Goal: Task Accomplishment & Management: Complete application form

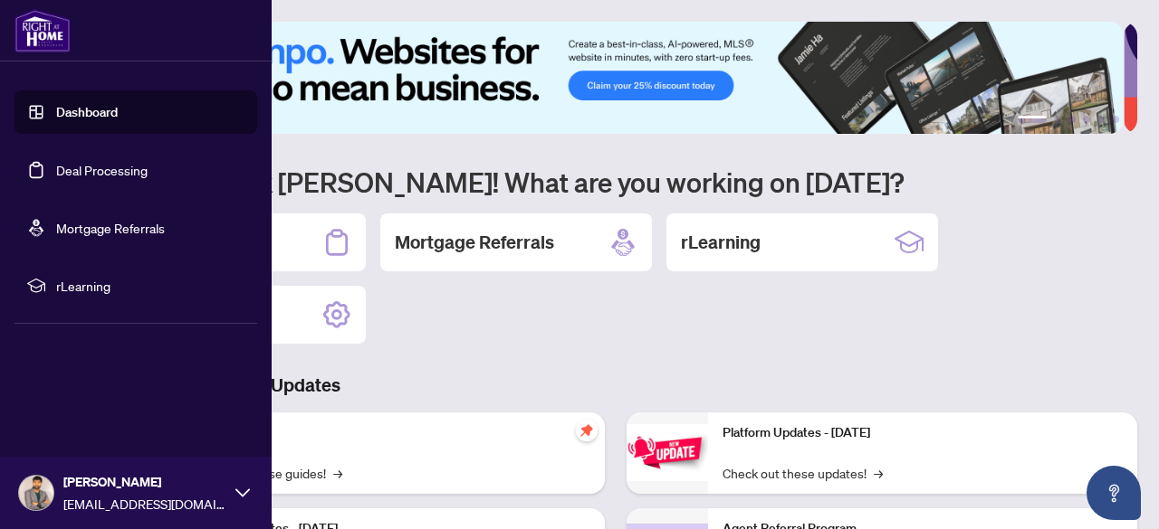
click at [120, 174] on link "Deal Processing" at bounding box center [101, 170] width 91 height 16
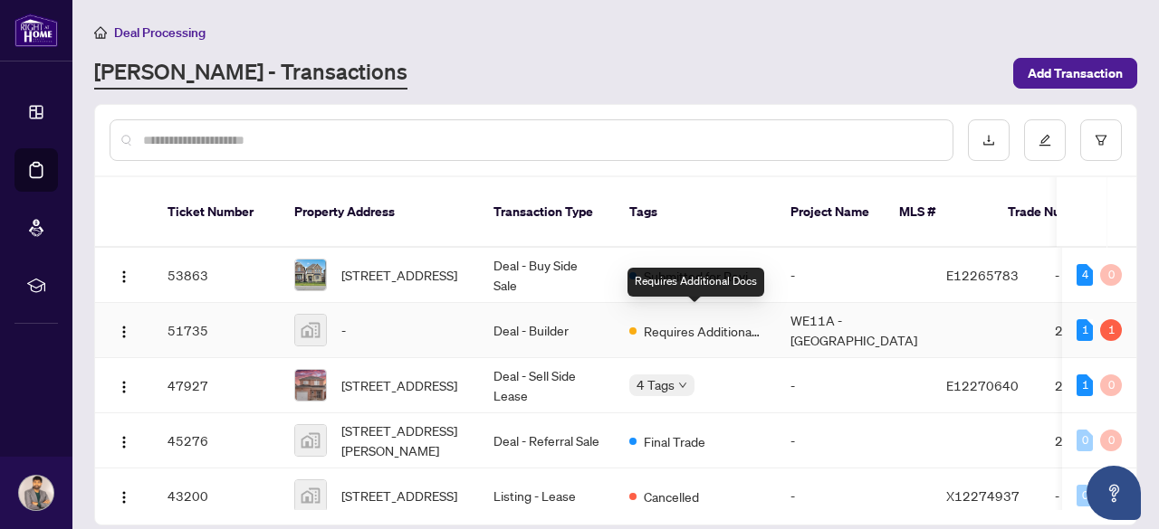
click at [703, 321] on span "Requires Additional Docs" at bounding box center [703, 331] width 118 height 20
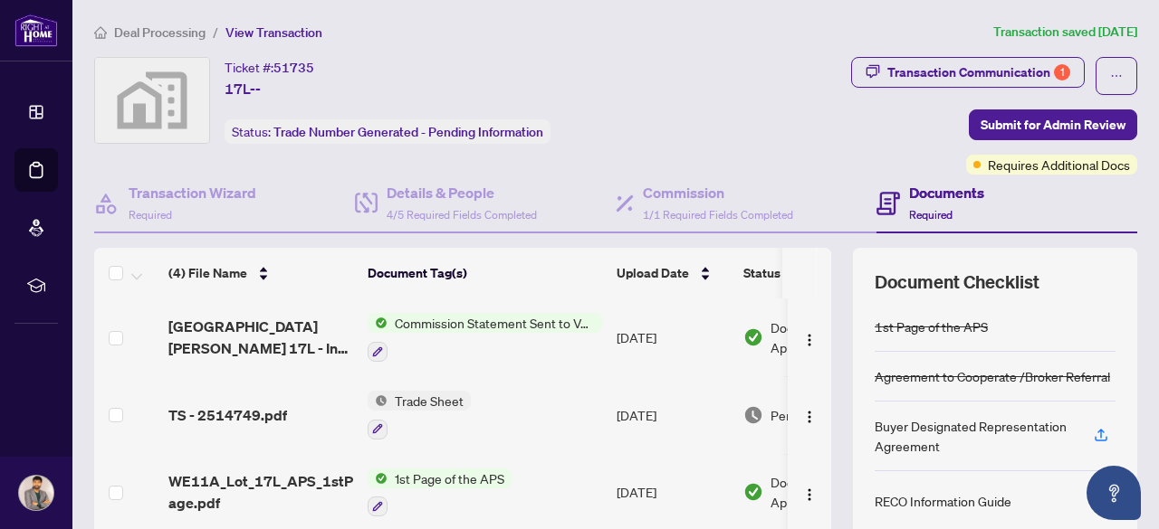
scroll to position [7, 0]
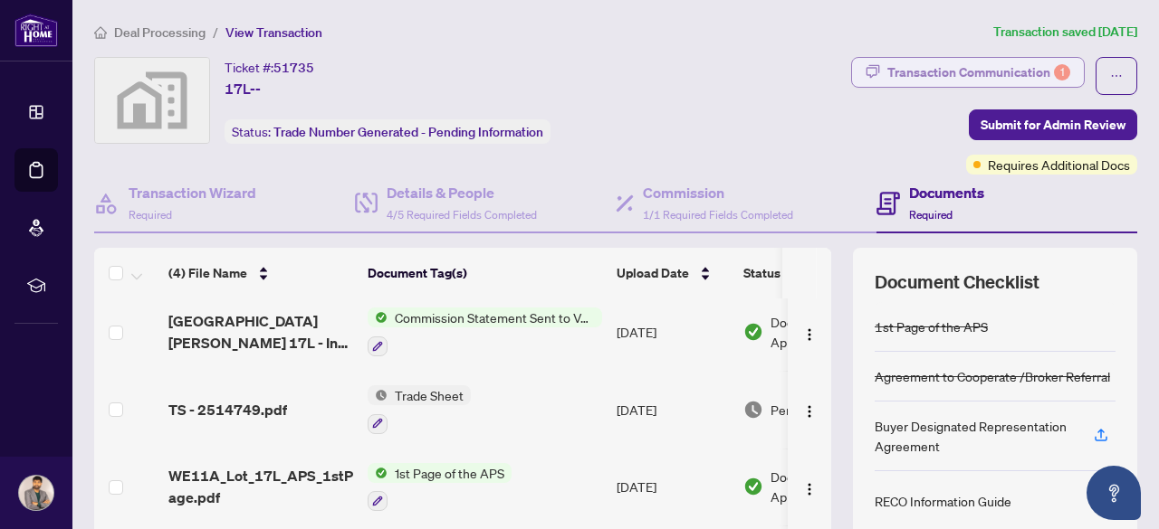
click at [987, 71] on div "Transaction Communication 1" at bounding box center [978, 72] width 183 height 29
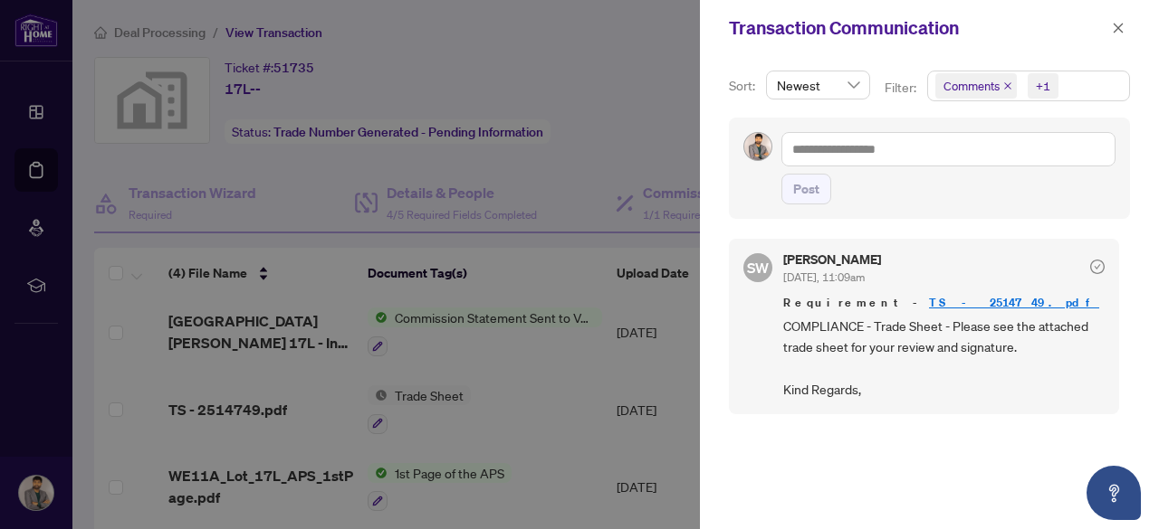
scroll to position [0, 0]
click at [929, 297] on link "TS - 2514749.pdf" at bounding box center [1014, 304] width 170 height 15
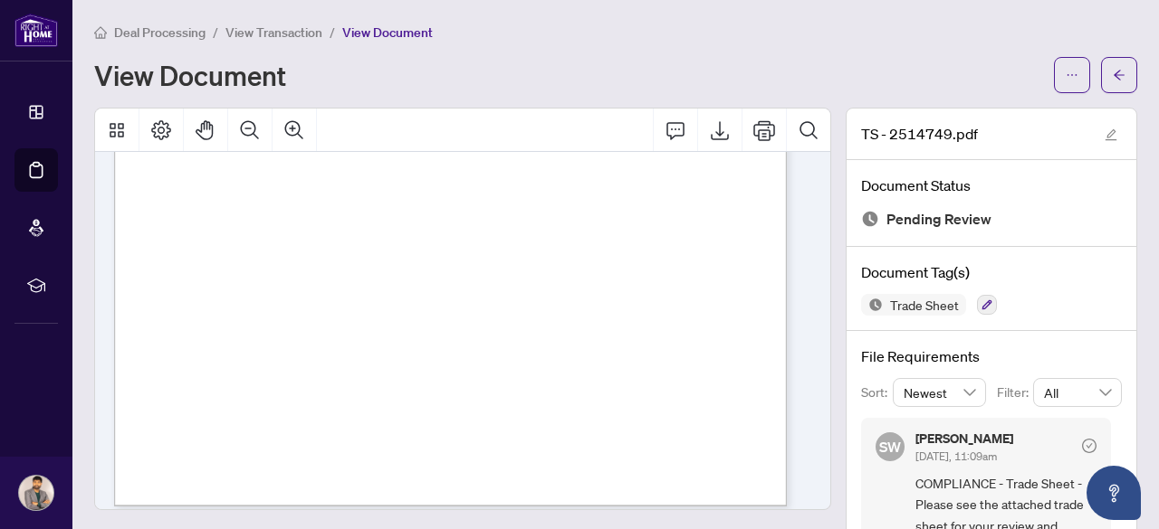
scroll to position [561, 1]
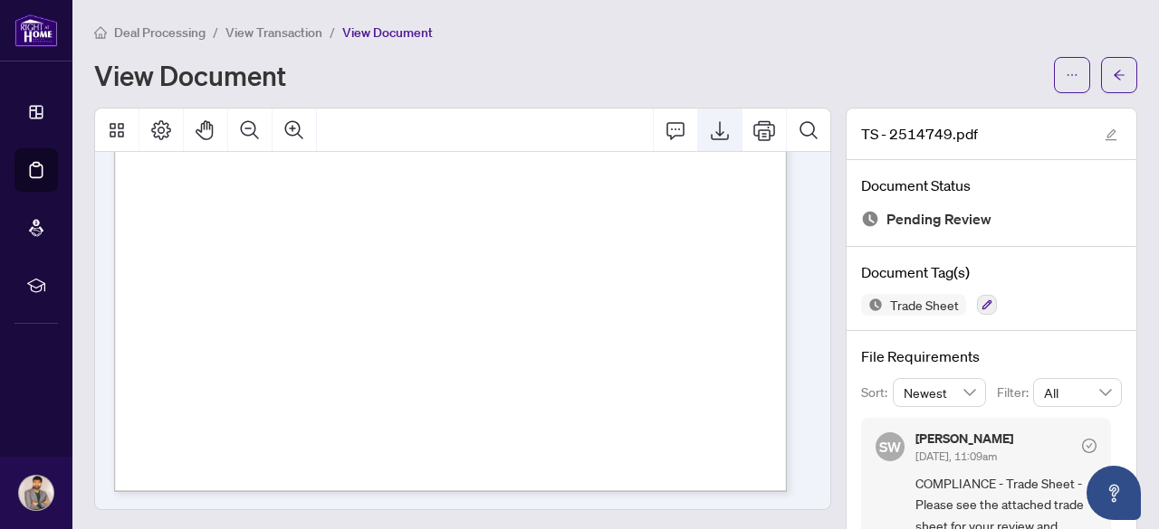
click at [709, 129] on icon "Export" at bounding box center [720, 130] width 22 height 22
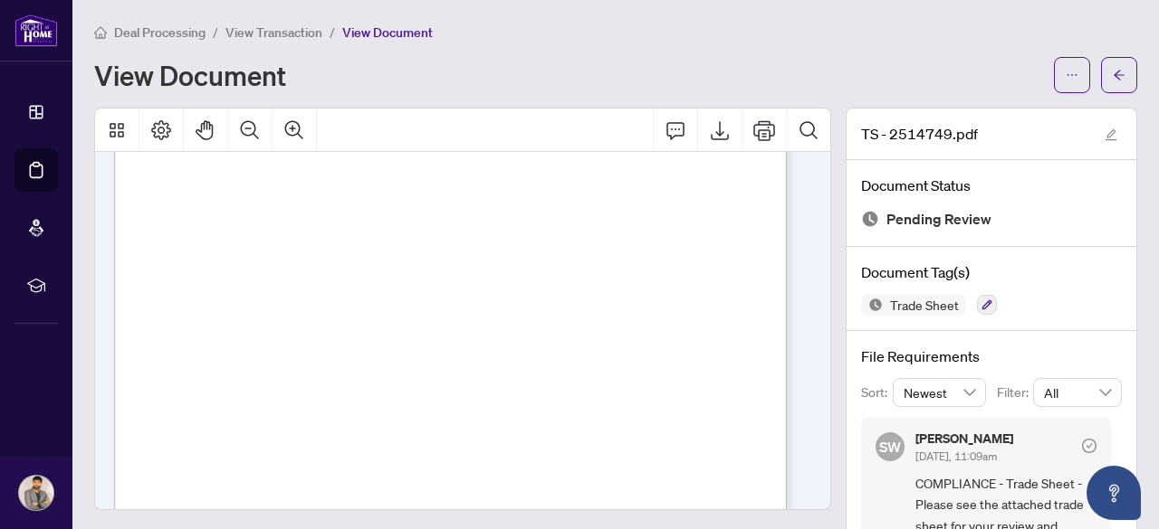
scroll to position [0, 1]
click at [272, 32] on span "View Transaction" at bounding box center [273, 32] width 97 height 16
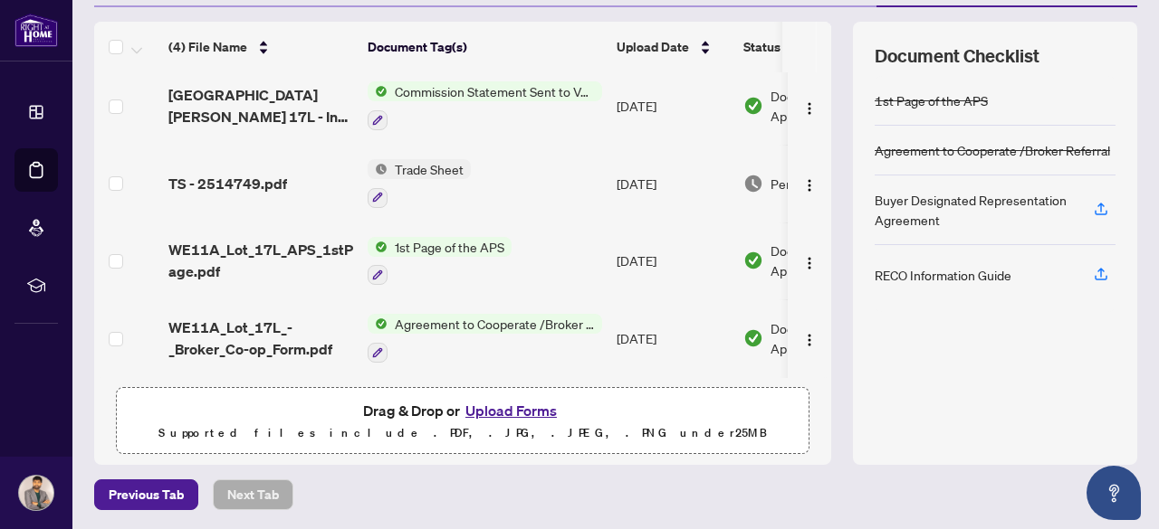
scroll to position [226, 0]
click at [500, 410] on button "Upload Forms" at bounding box center [511, 411] width 102 height 24
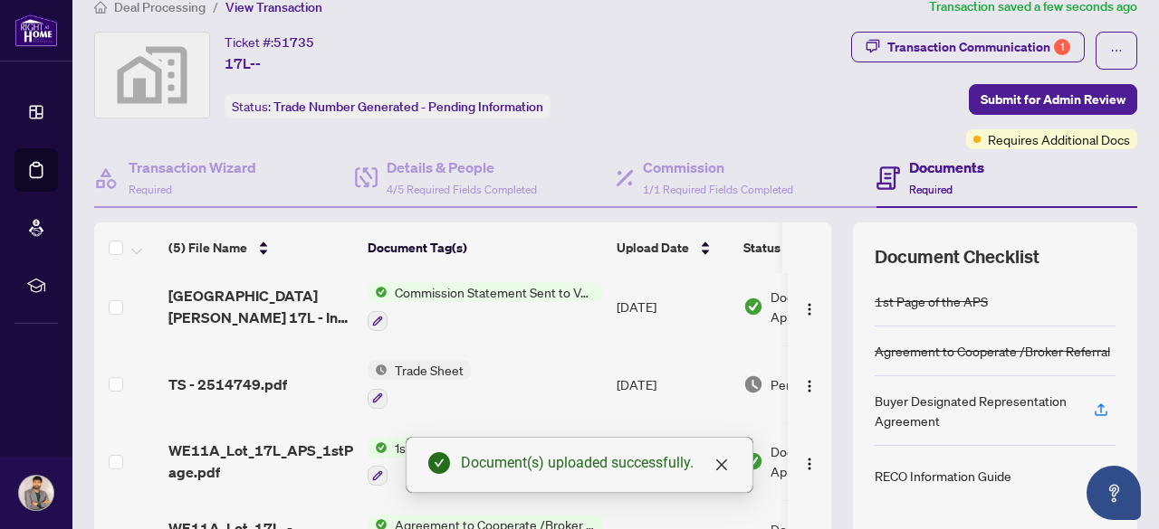
scroll to position [0, 0]
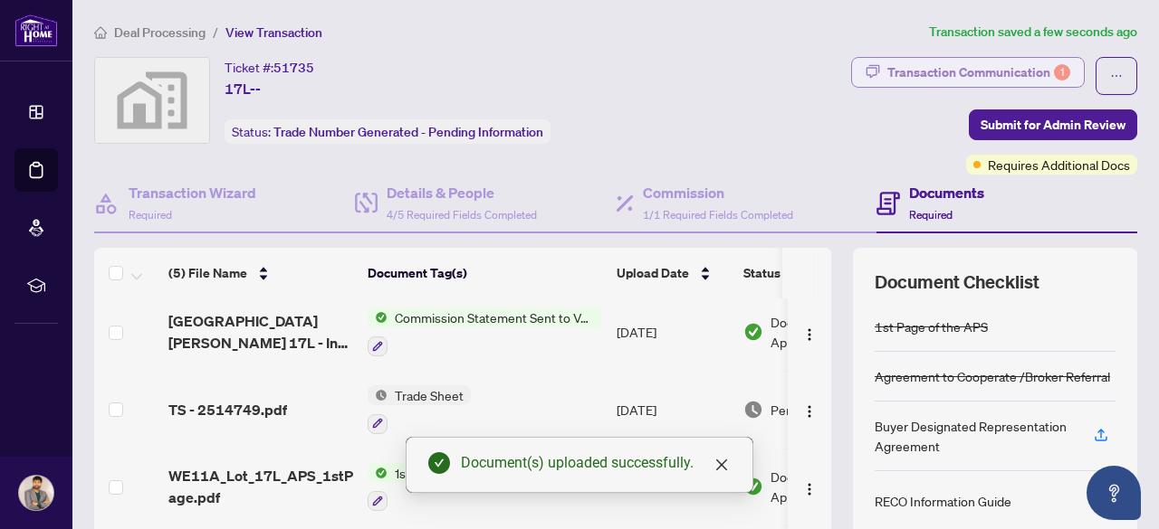
click at [992, 70] on div "Transaction Communication 1" at bounding box center [978, 72] width 183 height 29
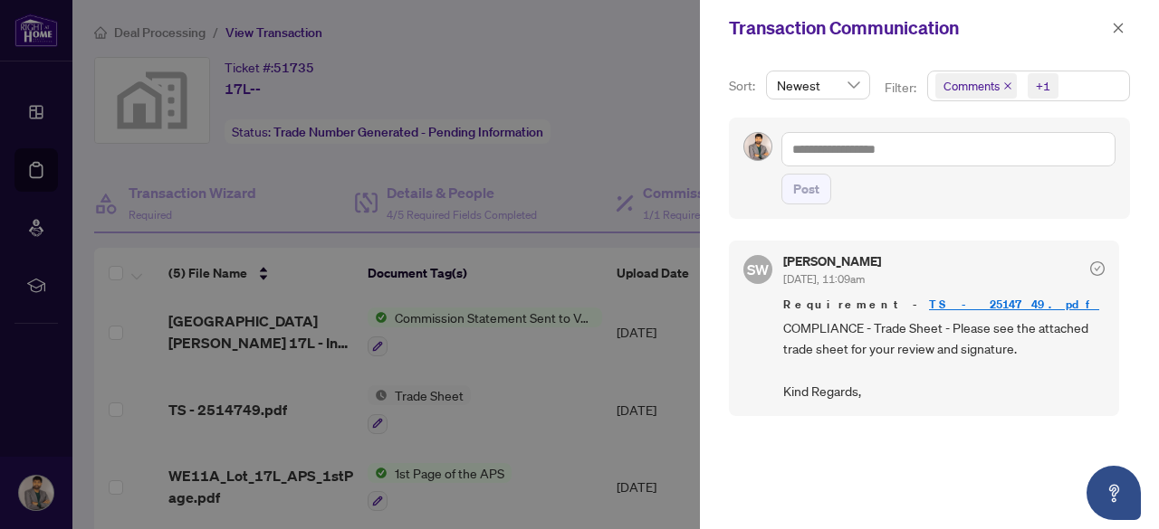
scroll to position [2, 0]
click at [1111, 27] on icon "close" at bounding box center [1117, 28] width 13 height 13
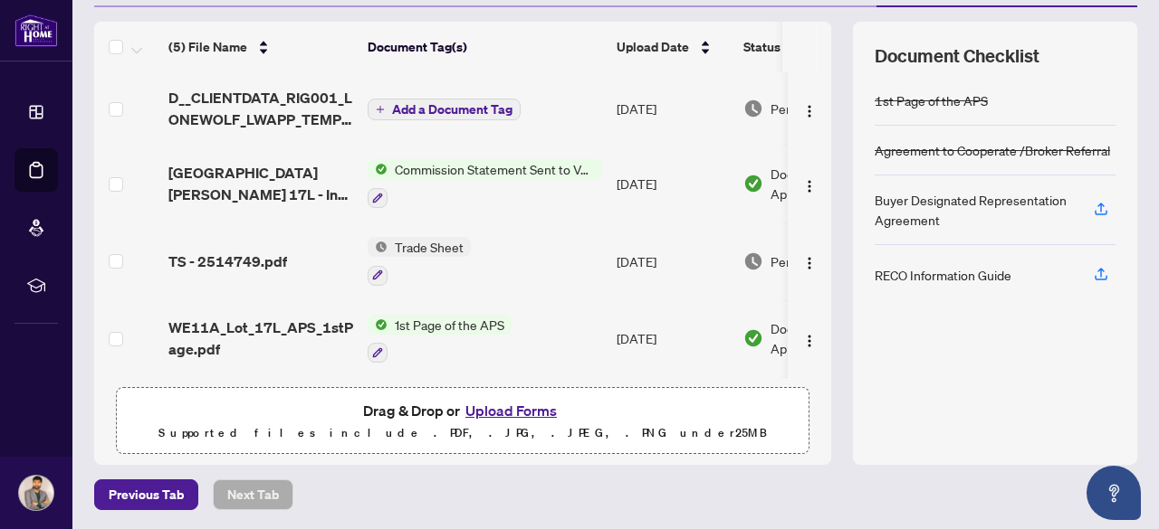
scroll to position [0, 0]
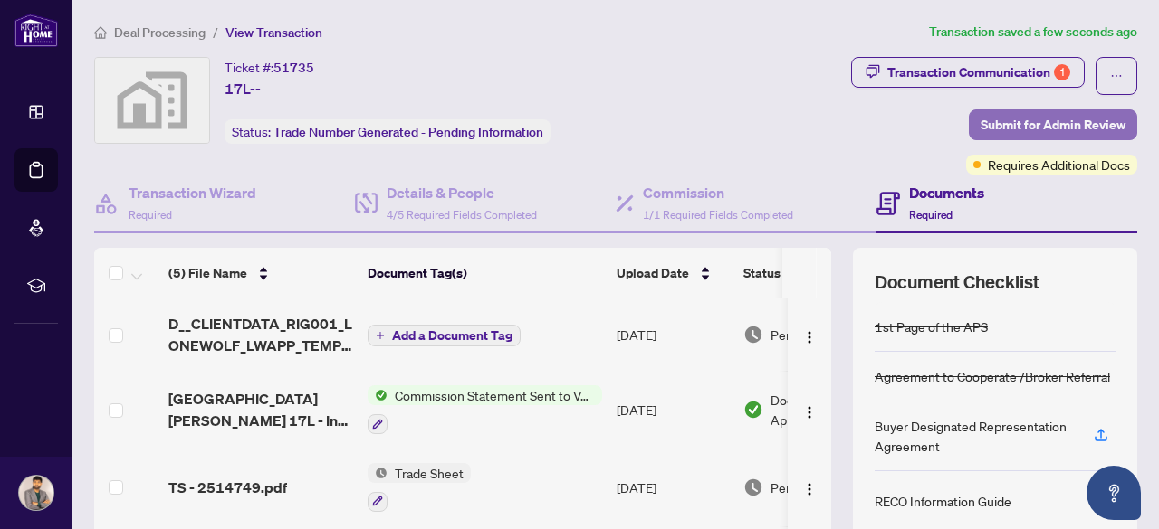
click at [1092, 118] on span "Submit for Admin Review" at bounding box center [1052, 124] width 145 height 29
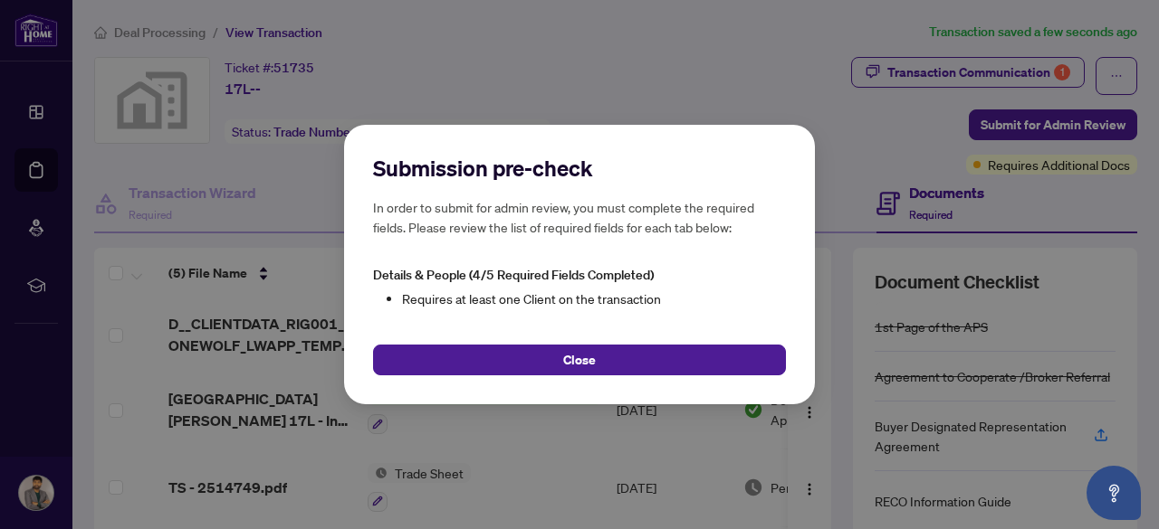
click at [572, 295] on li "Requires at least one Client on the transaction" at bounding box center [594, 299] width 384 height 20
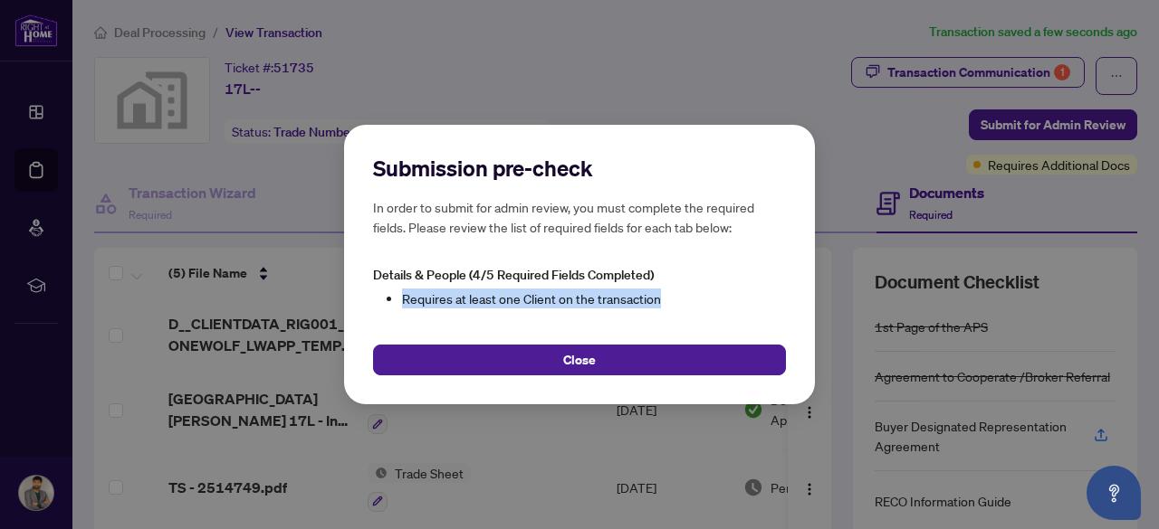
click at [572, 295] on li "Requires at least one Client on the transaction" at bounding box center [594, 299] width 384 height 20
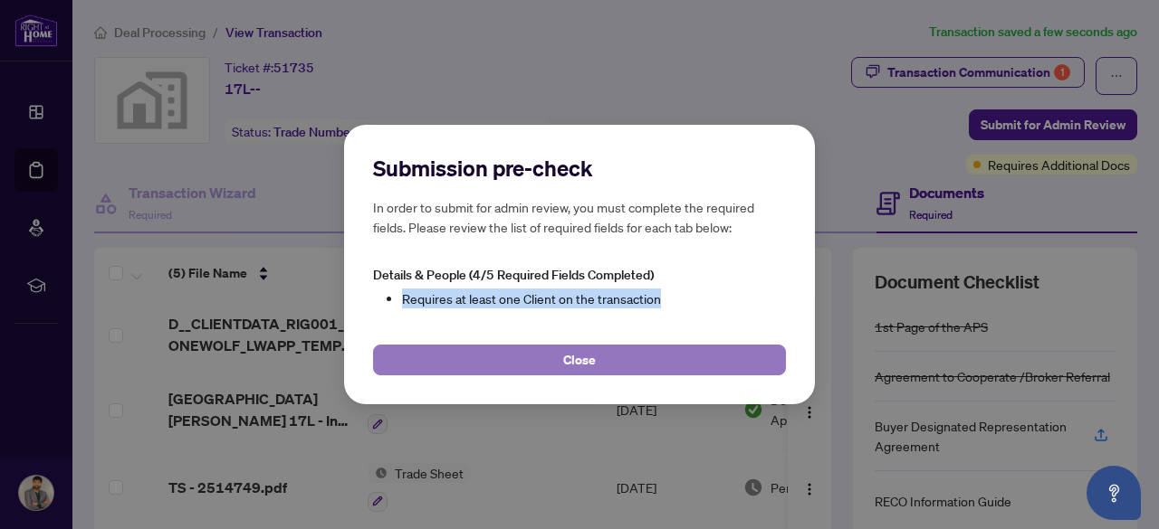
click at [588, 359] on span "Close" at bounding box center [579, 360] width 33 height 29
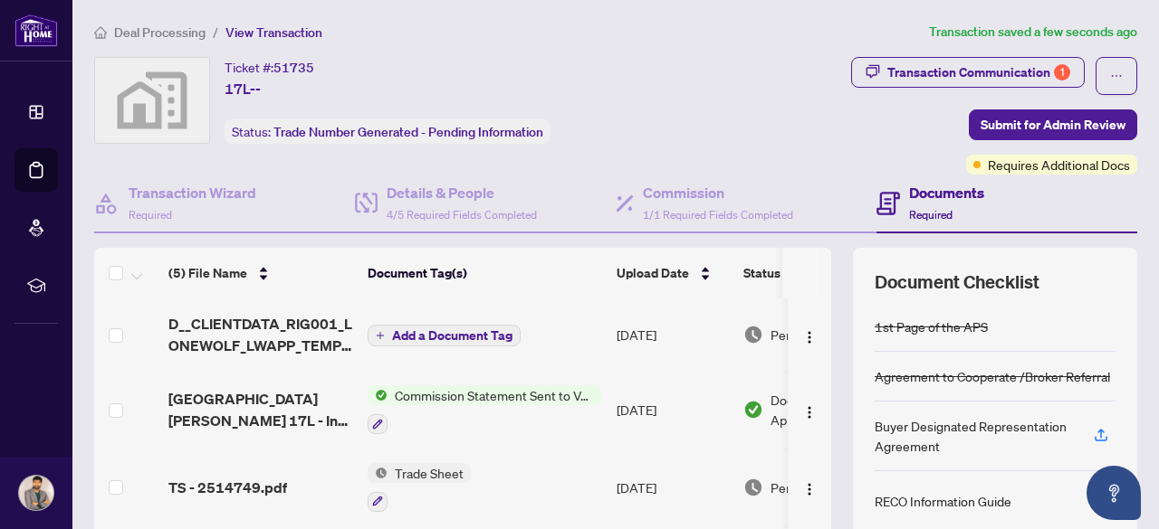
click at [909, 204] on div "Documents Required" at bounding box center [946, 203] width 75 height 43
click at [708, 208] on span "1/1 Required Fields Completed" at bounding box center [718, 215] width 150 height 14
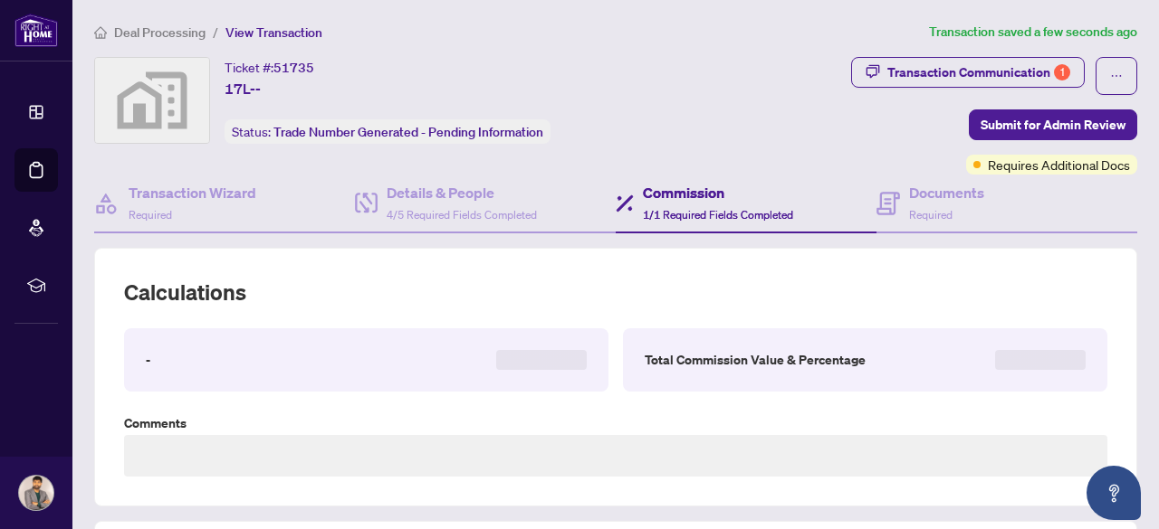
type textarea "**********"
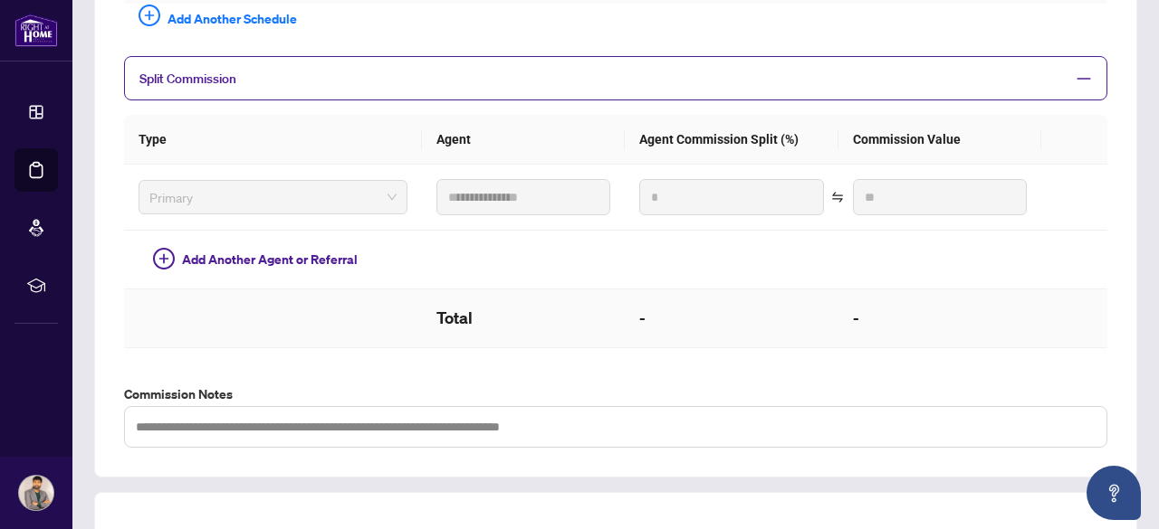
scroll to position [768, 0]
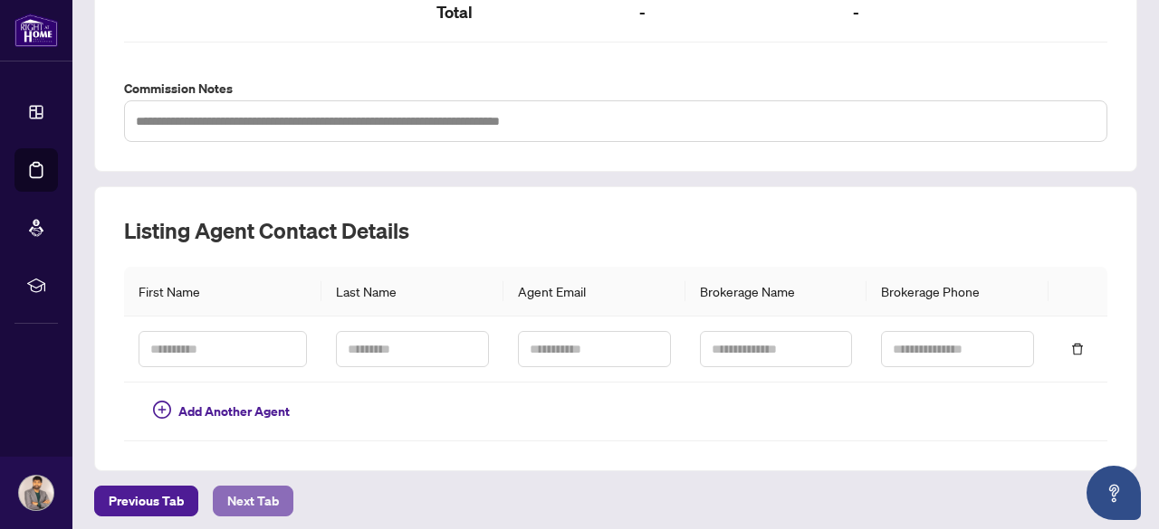
click at [250, 493] on span "Next Tab" at bounding box center [253, 501] width 52 height 29
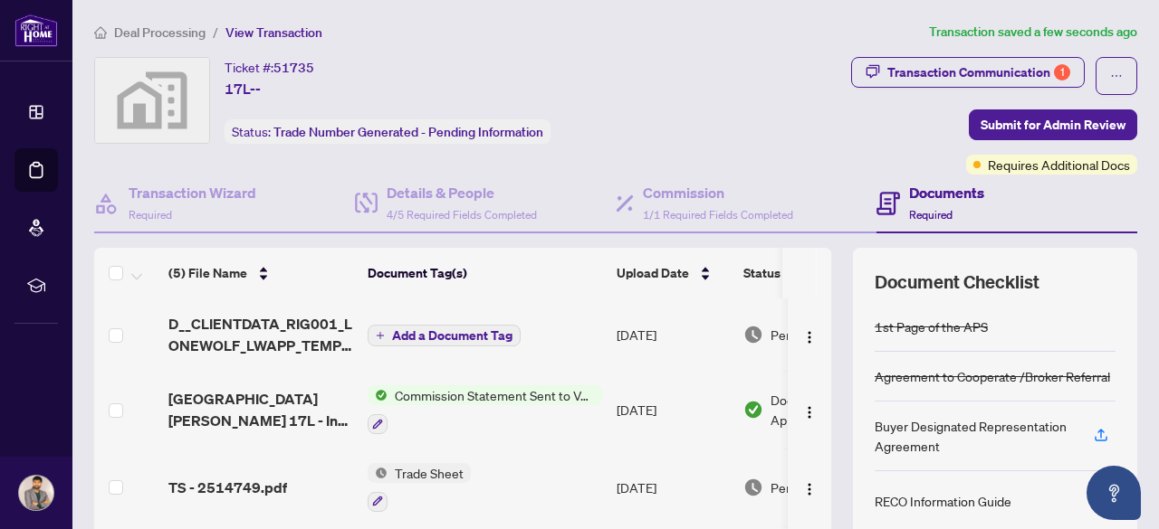
scroll to position [80, 0]
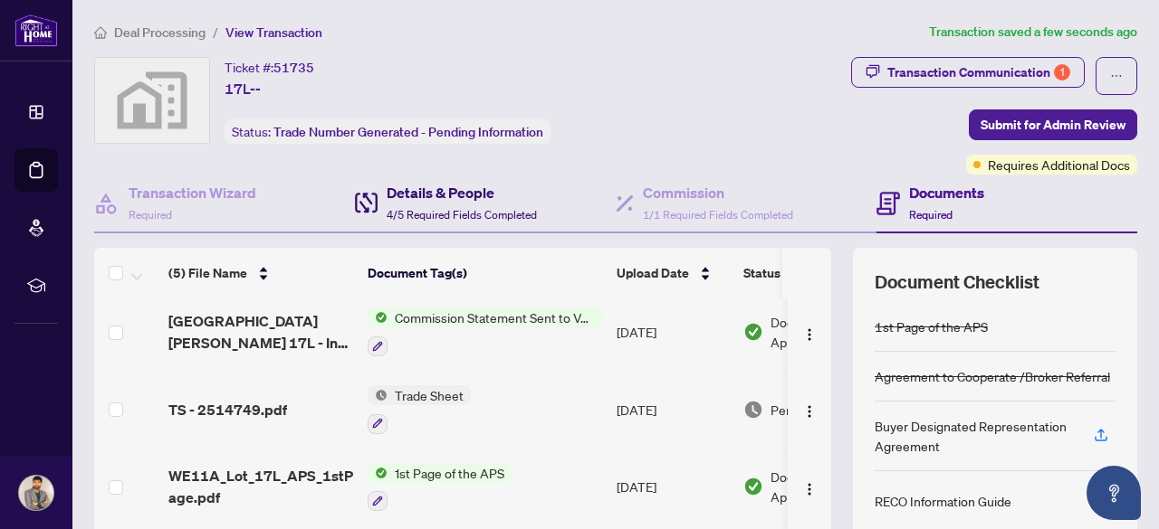
click at [418, 190] on h4 "Details & People" at bounding box center [461, 193] width 150 height 22
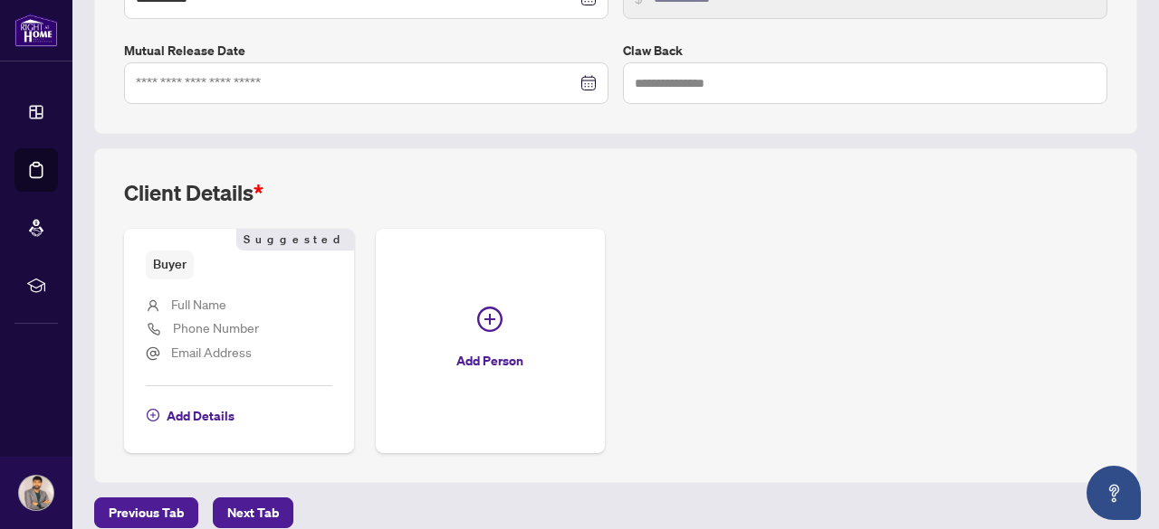
scroll to position [556, 0]
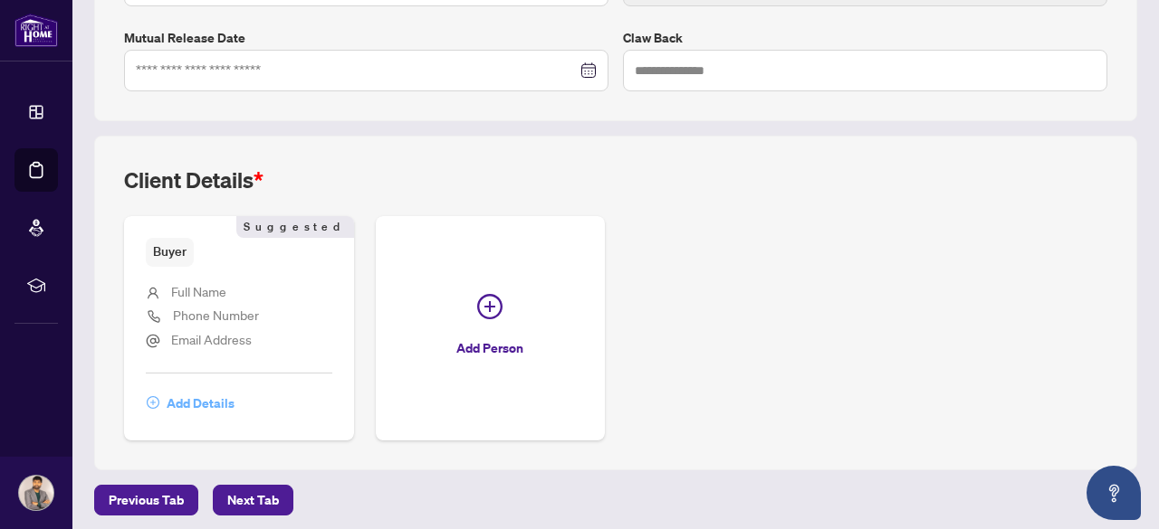
click at [181, 392] on span "Add Details" at bounding box center [201, 403] width 68 height 29
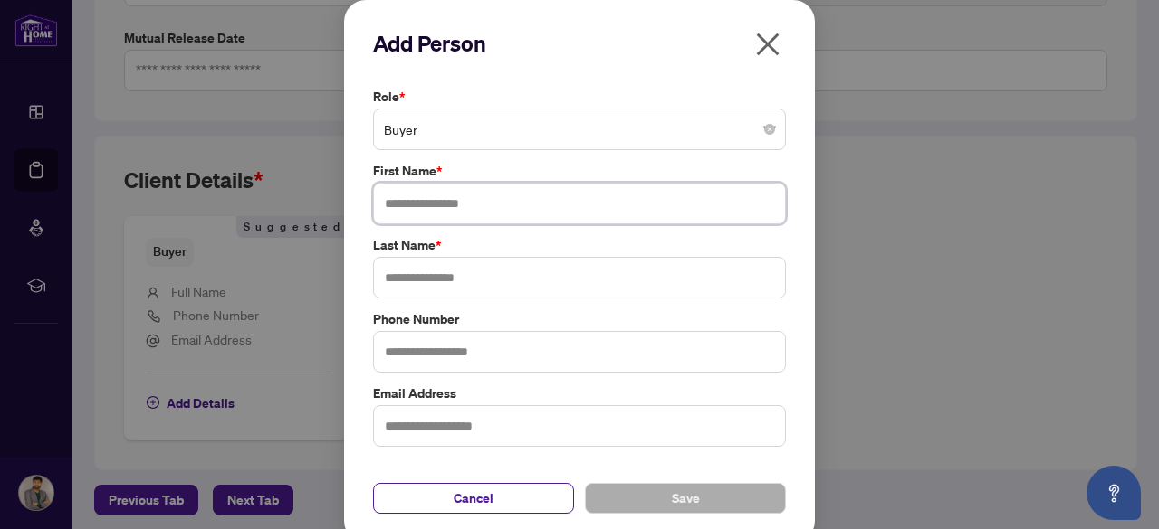
click at [451, 200] on input "text" at bounding box center [579, 204] width 413 height 42
paste input "**********"
type input "********"
paste input "*****"
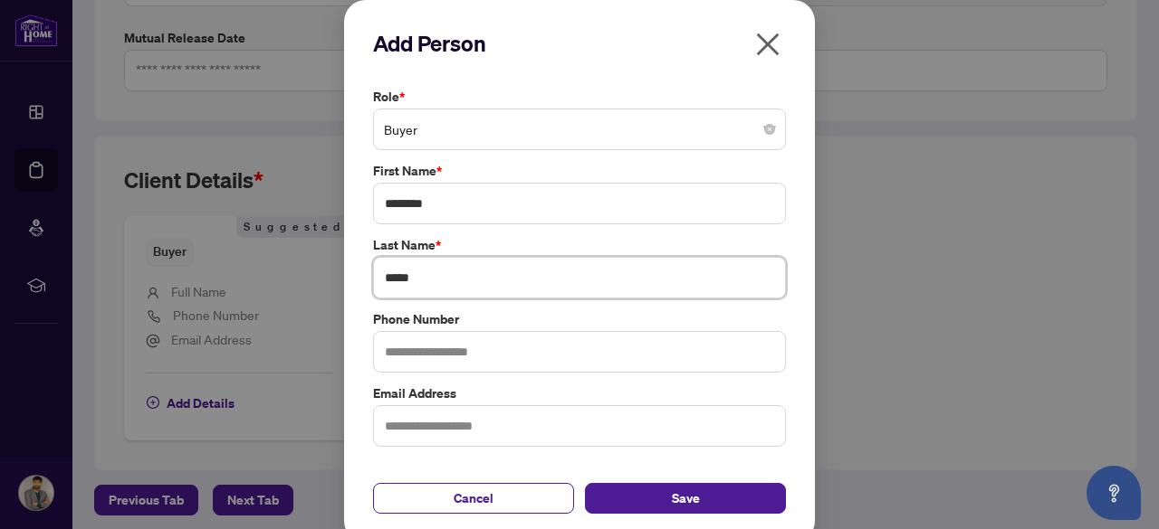
scroll to position [10, 0]
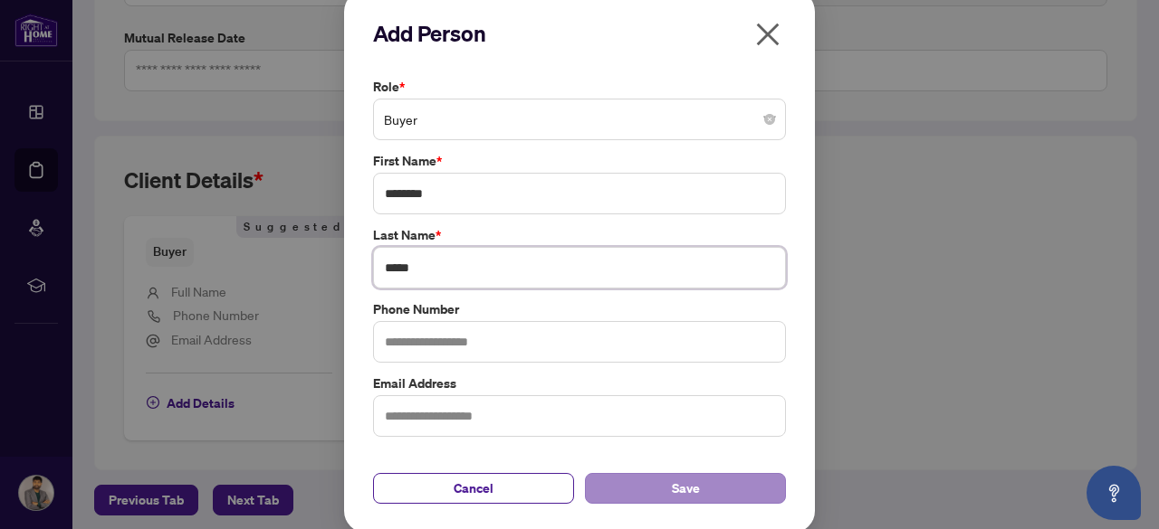
type input "*****"
click at [672, 475] on span "Save" at bounding box center [686, 488] width 28 height 29
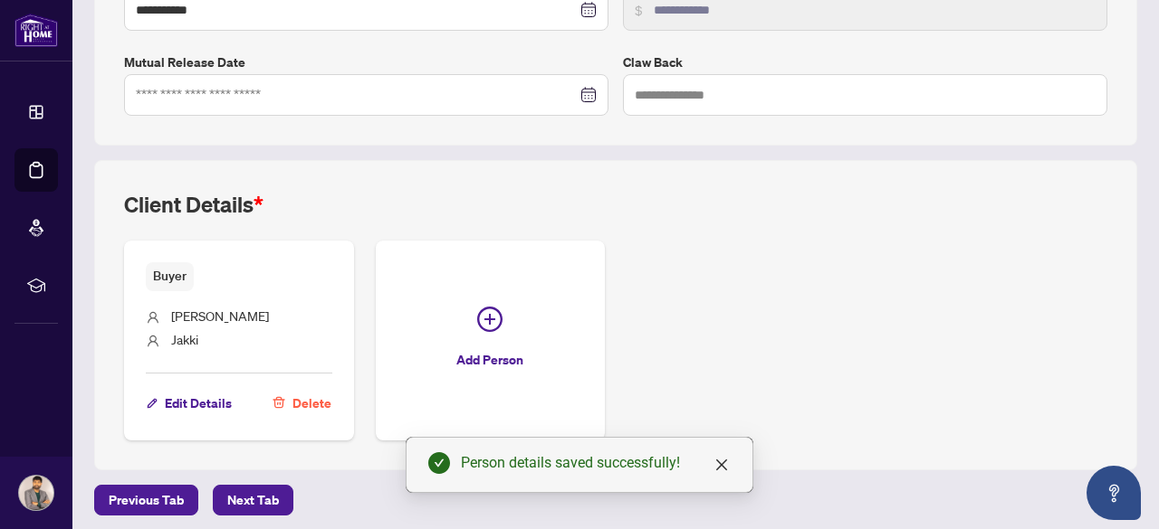
scroll to position [0, 0]
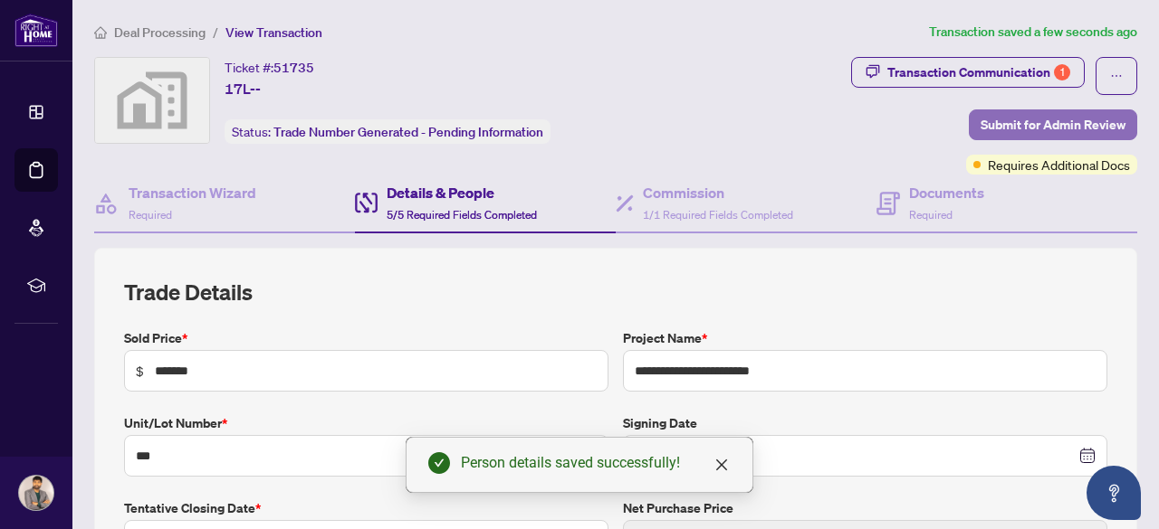
click at [1066, 130] on span "Submit for Admin Review" at bounding box center [1052, 124] width 145 height 29
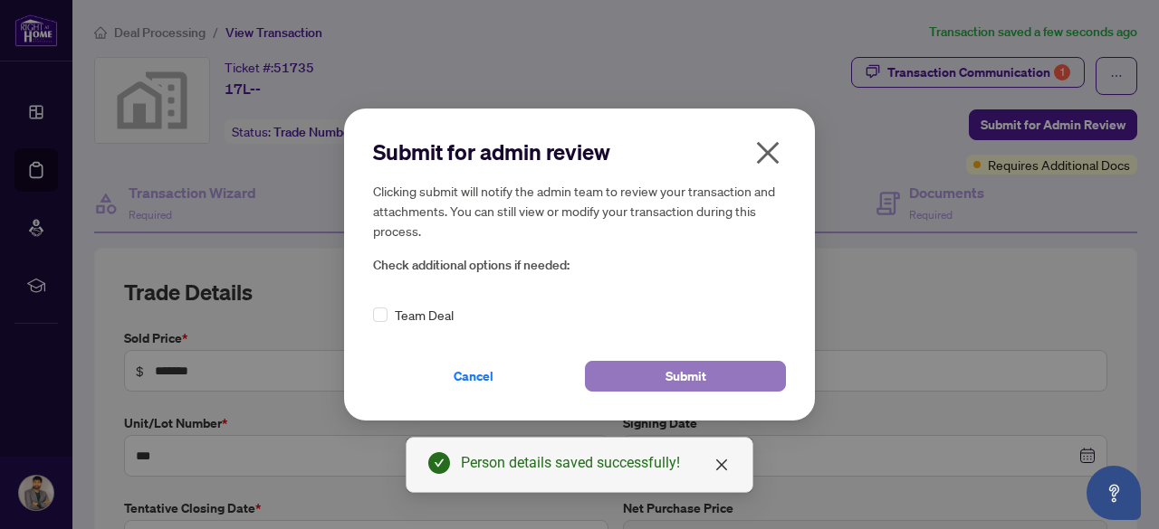
click at [711, 369] on button "Submit" at bounding box center [685, 376] width 201 height 31
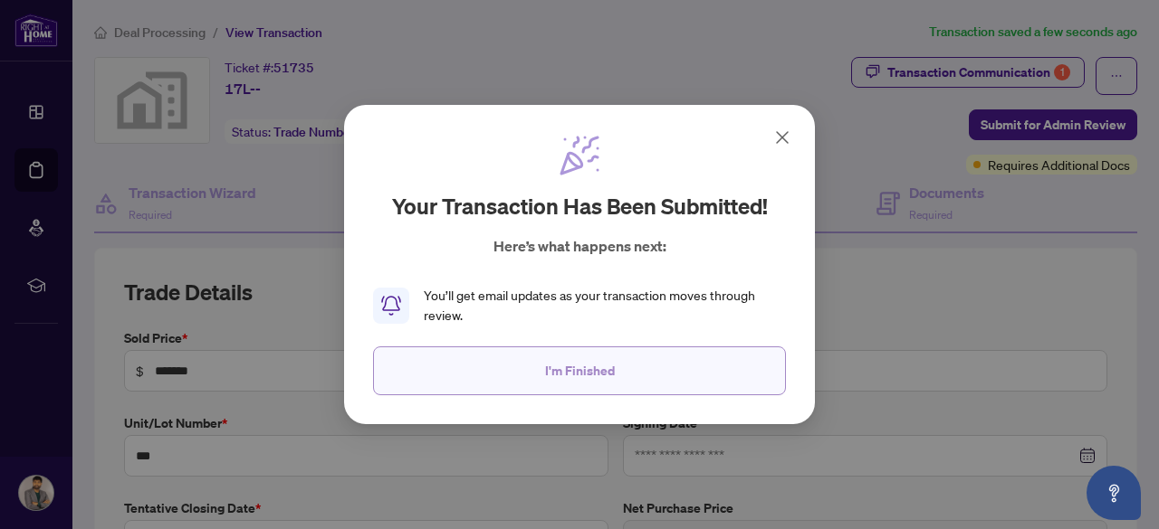
click at [576, 370] on span "I'm Finished" at bounding box center [580, 371] width 70 height 29
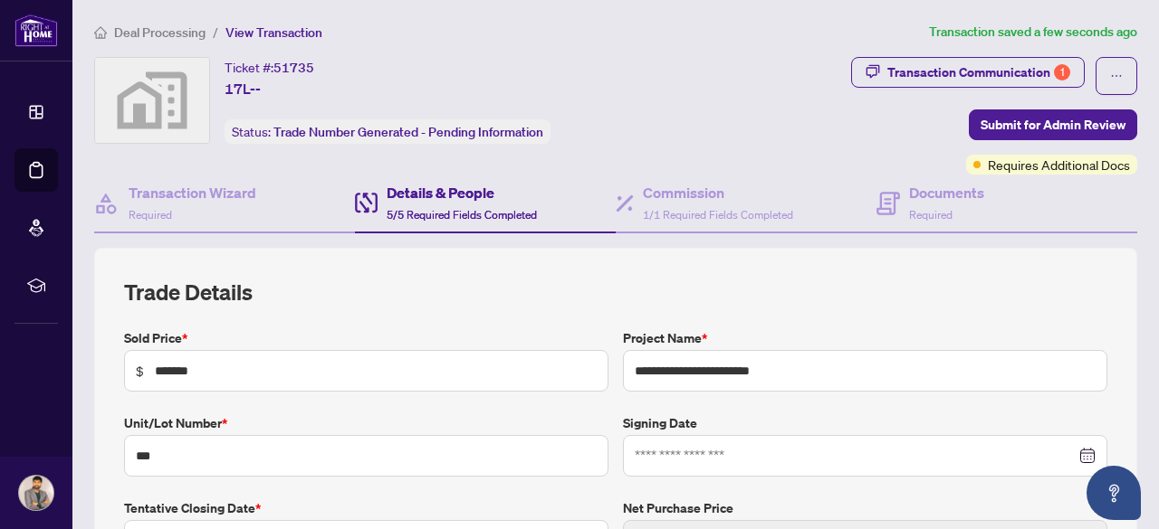
click at [757, 98] on div "Transaction Communication 1 Submit for Admin Review Requires Additional Docs" at bounding box center [920, 116] width 433 height 118
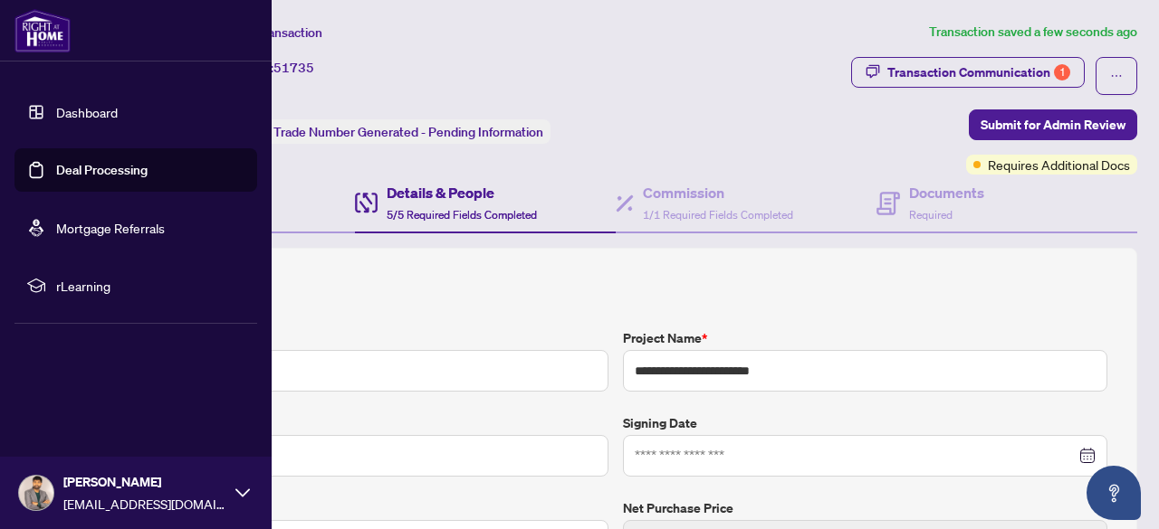
click at [106, 176] on link "Deal Processing" at bounding box center [101, 170] width 91 height 16
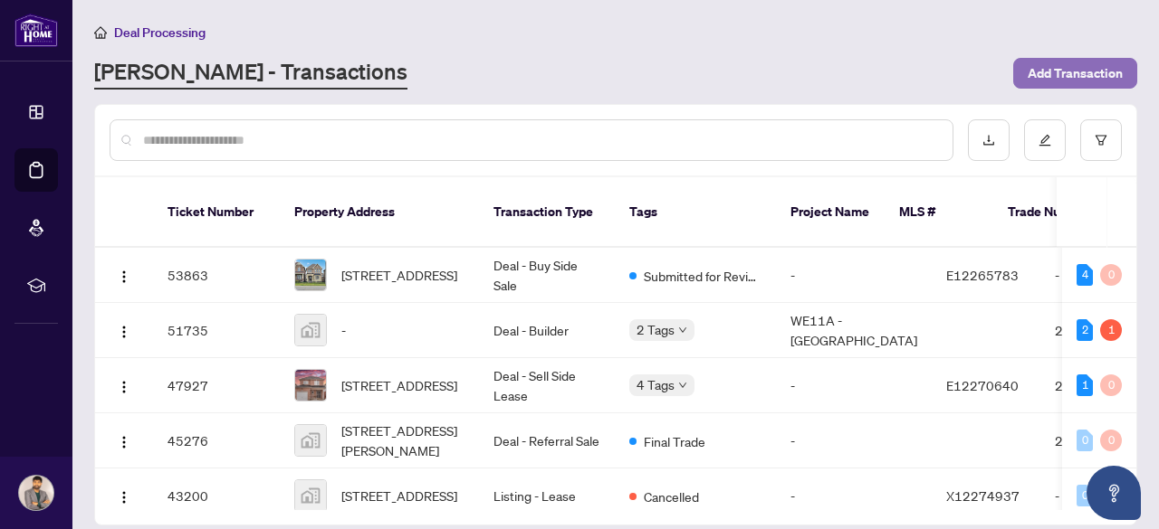
click at [1073, 69] on span "Add Transaction" at bounding box center [1074, 73] width 95 height 29
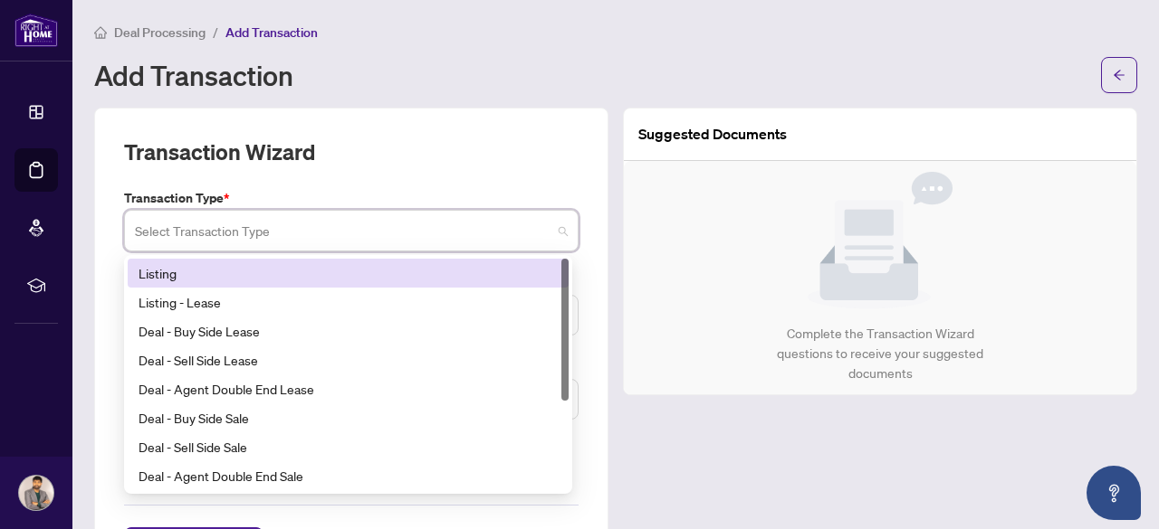
click at [320, 226] on input "search" at bounding box center [343, 234] width 416 height 40
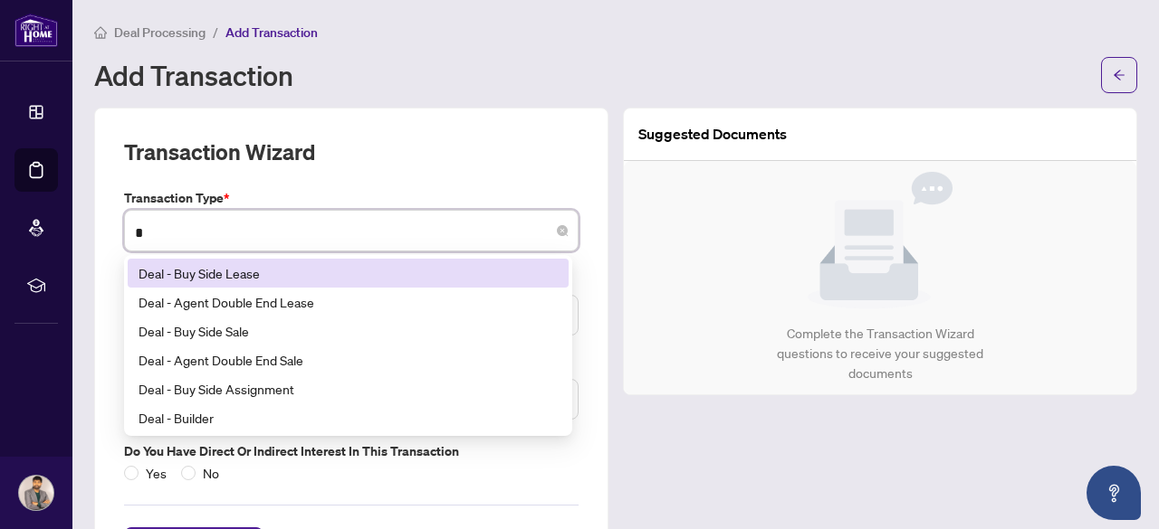
type input "**"
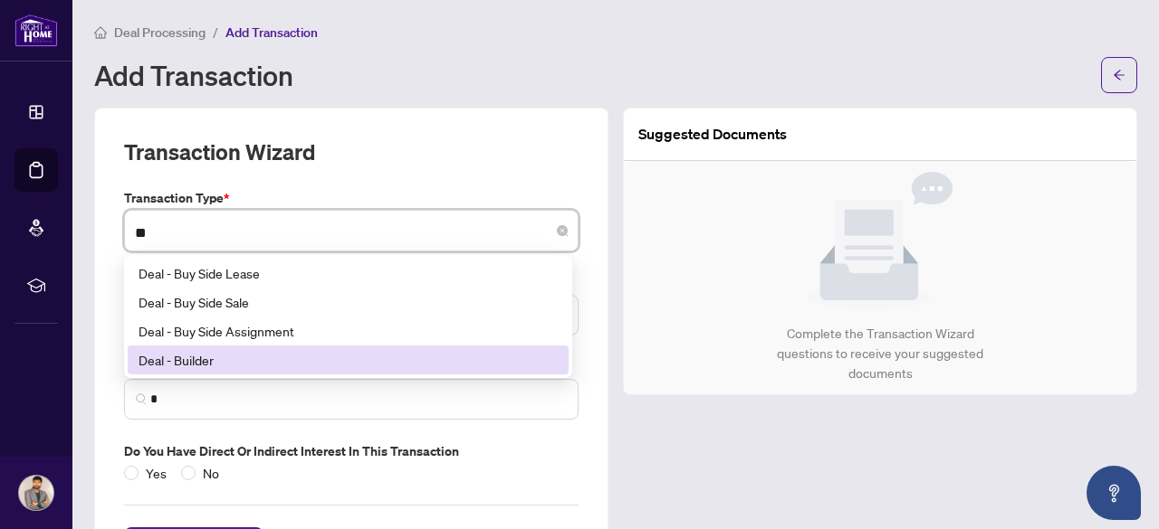
click at [199, 356] on div "Deal - Builder" at bounding box center [347, 360] width 419 height 20
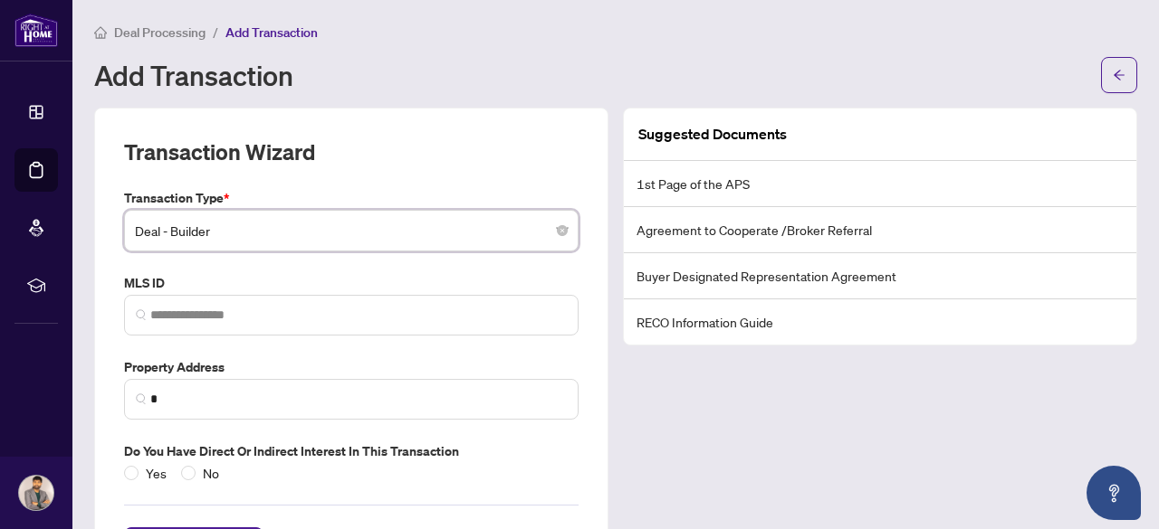
scroll to position [76, 0]
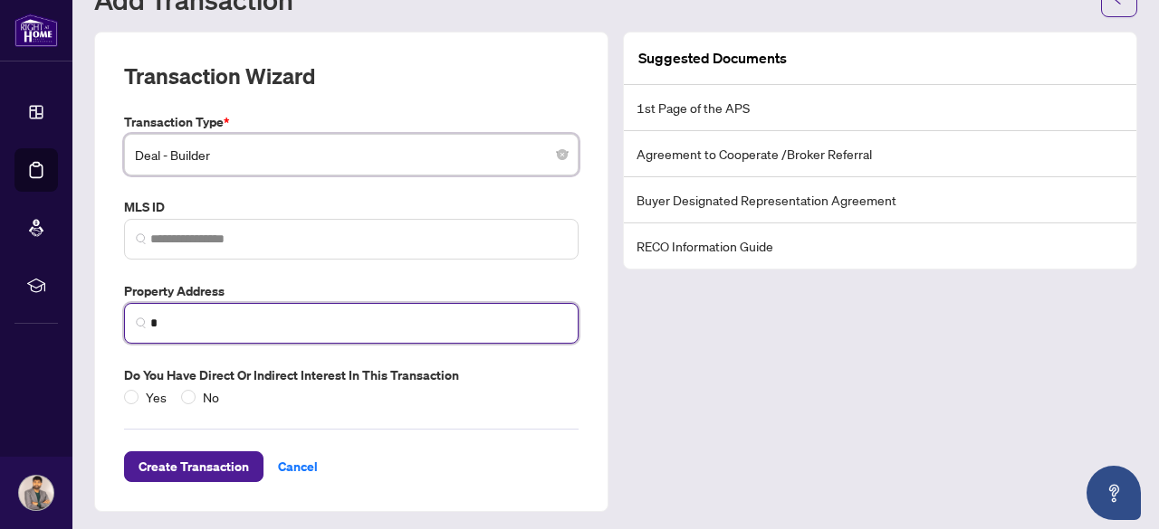
click at [275, 325] on input "*" at bounding box center [358, 323] width 416 height 19
paste input "**********"
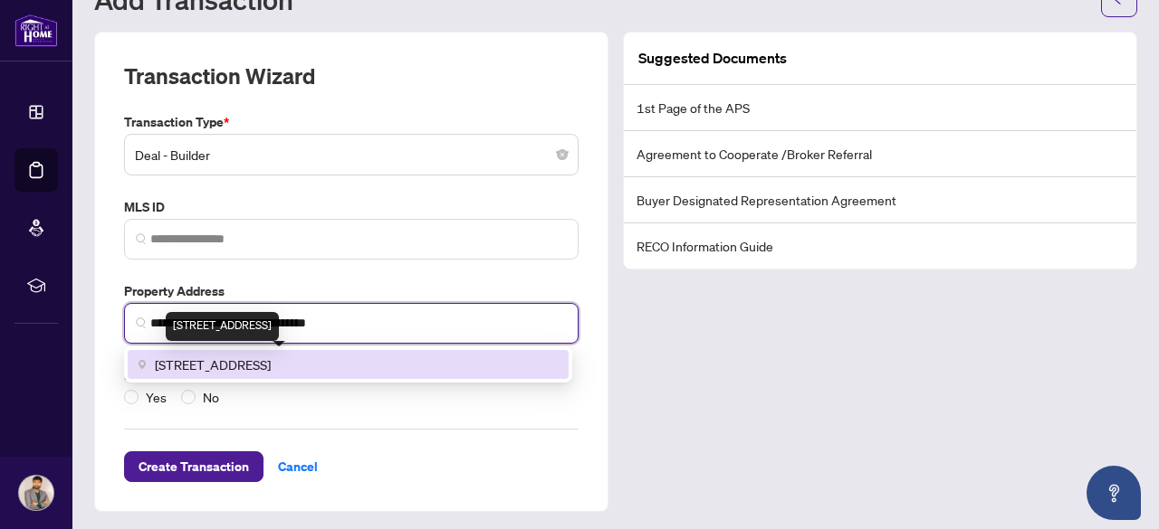
click at [271, 365] on span "[STREET_ADDRESS]" at bounding box center [213, 365] width 116 height 20
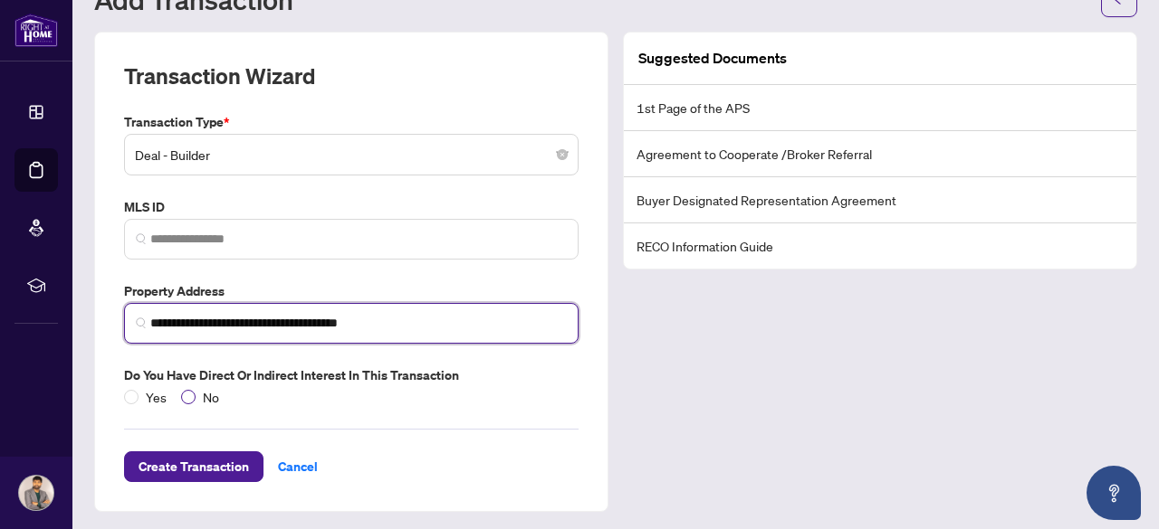
type input "**********"
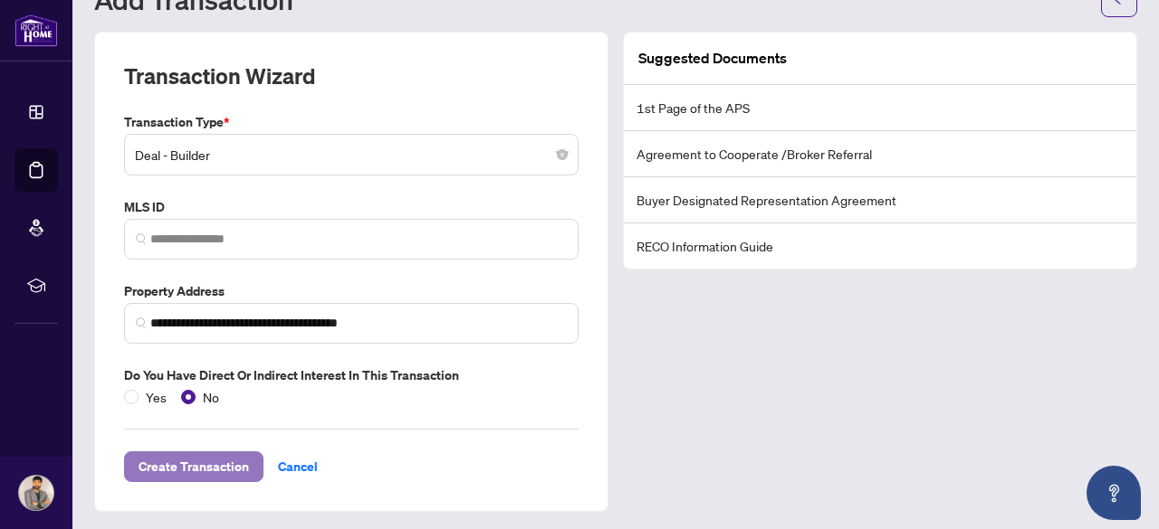
click at [194, 470] on span "Create Transaction" at bounding box center [193, 467] width 110 height 29
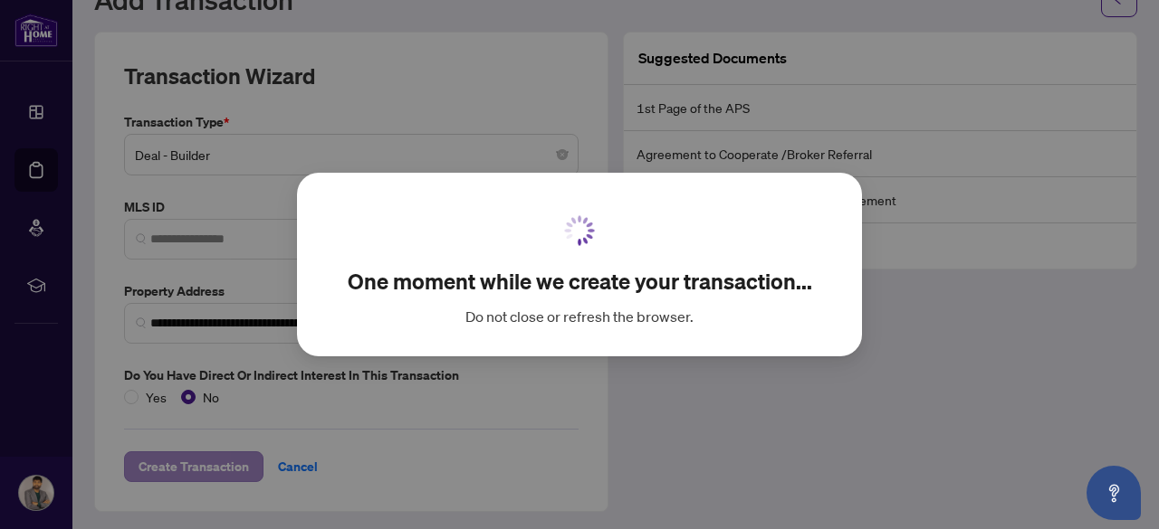
scroll to position [54, 0]
